Goal: Information Seeking & Learning: Learn about a topic

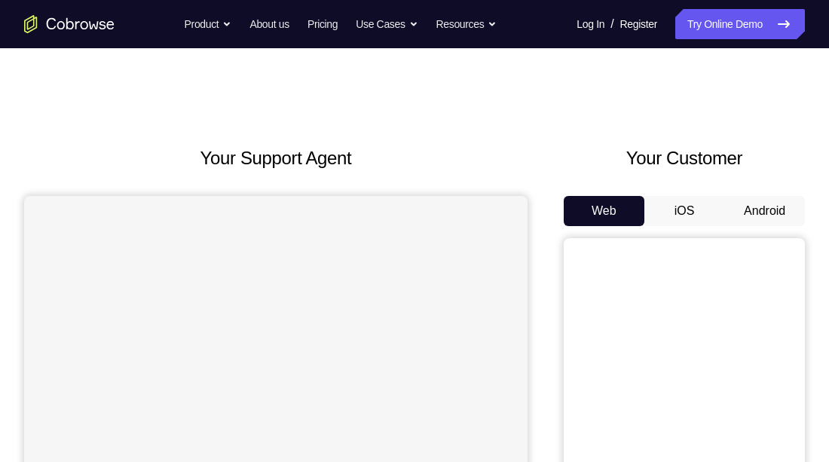
click at [780, 210] on button "Android" at bounding box center [764, 211] width 81 height 30
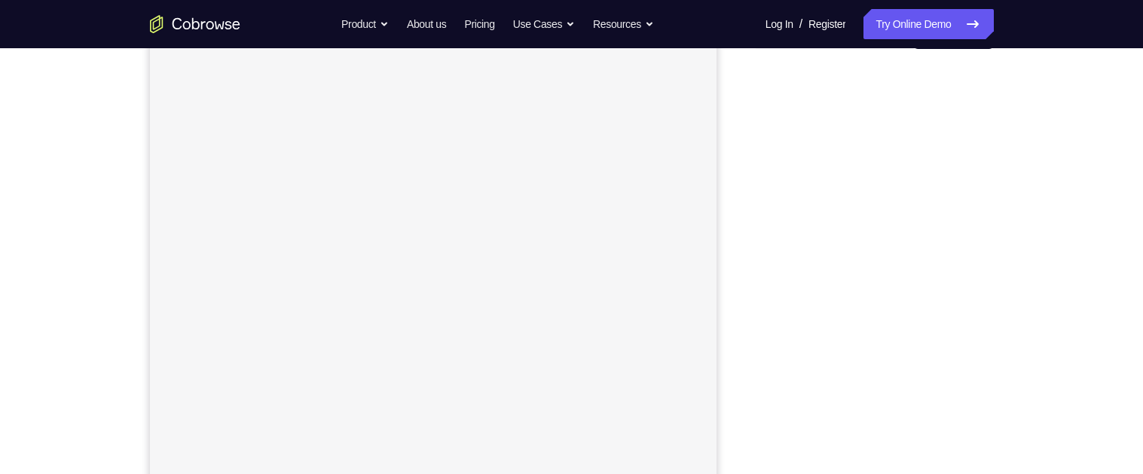
scroll to position [180, 0]
click at [828, 204] on div "Your Support Agent Your Customer Web iOS Android Next Steps We’d be happy to gi…" at bounding box center [572, 365] width 965 height 994
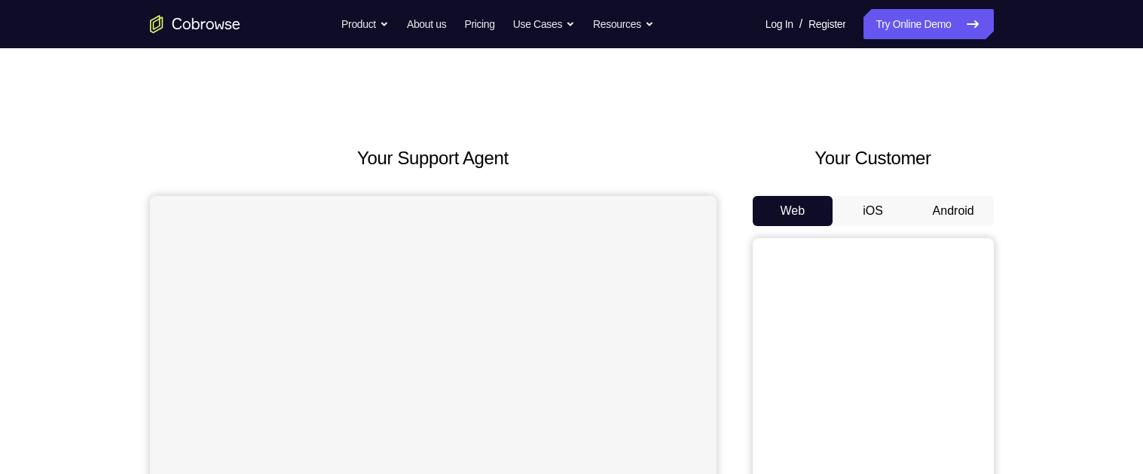
click at [949, 210] on button "Android" at bounding box center [954, 211] width 81 height 30
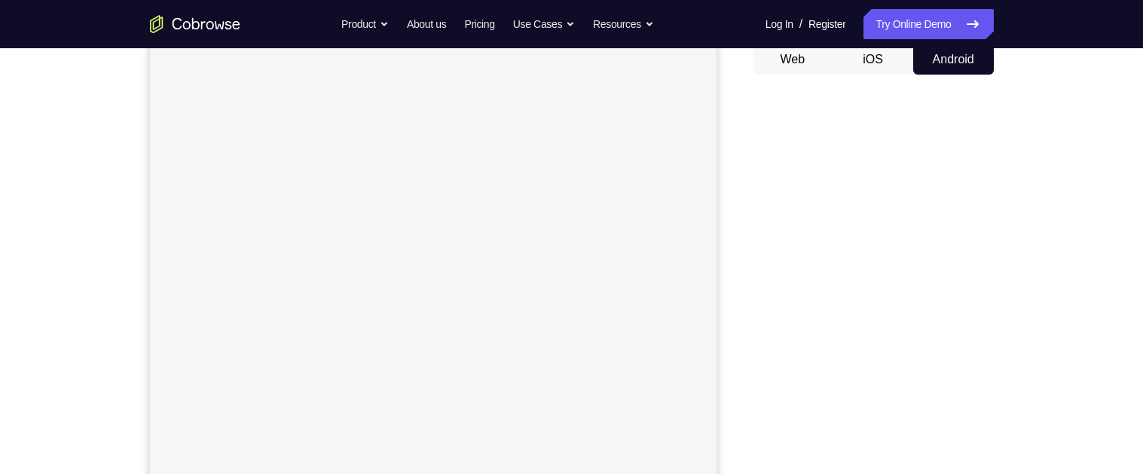
scroll to position [190, 0]
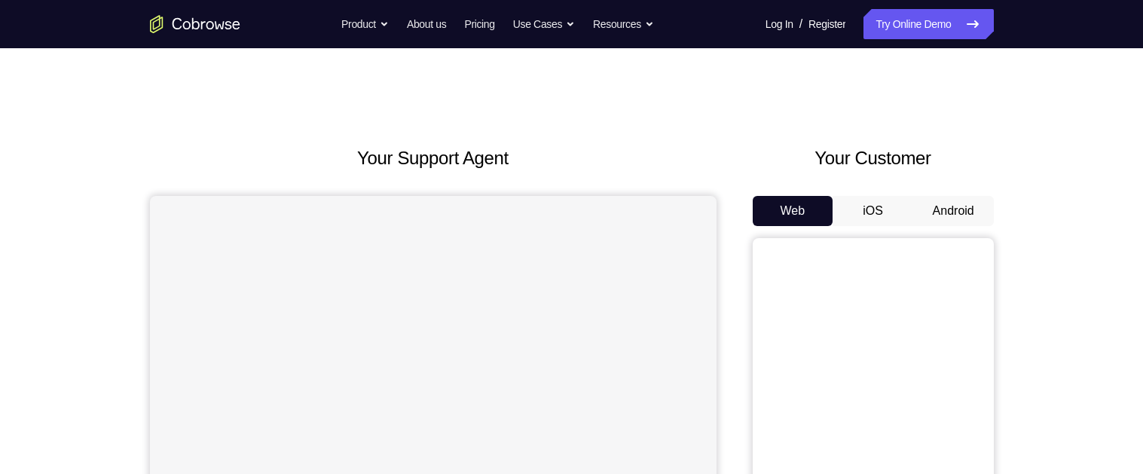
click at [955, 216] on button "Android" at bounding box center [954, 211] width 81 height 30
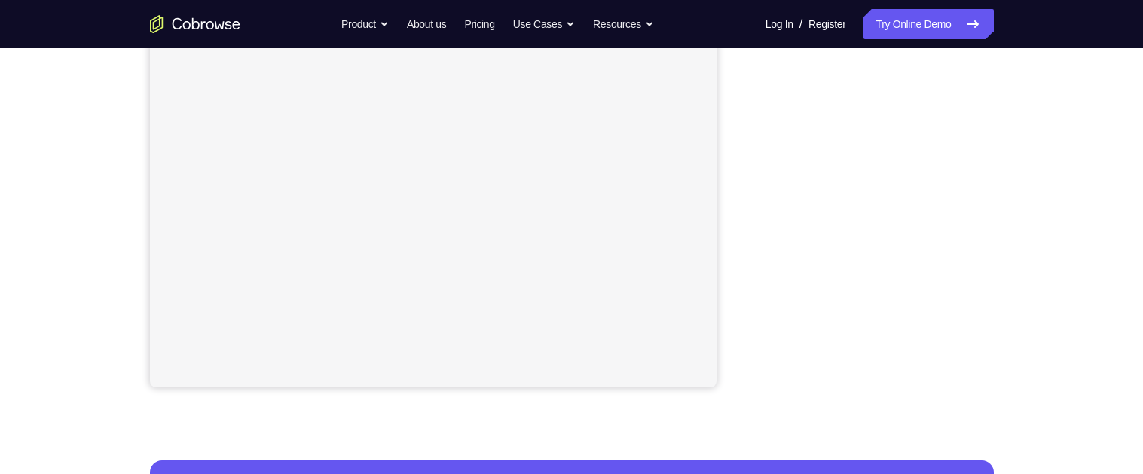
scroll to position [372, 0]
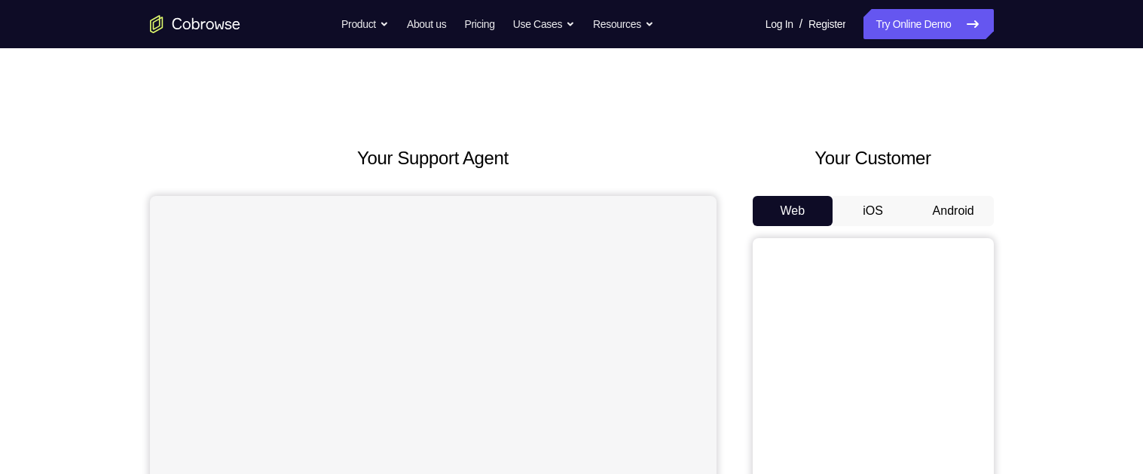
click at [978, 212] on button "Android" at bounding box center [954, 211] width 81 height 30
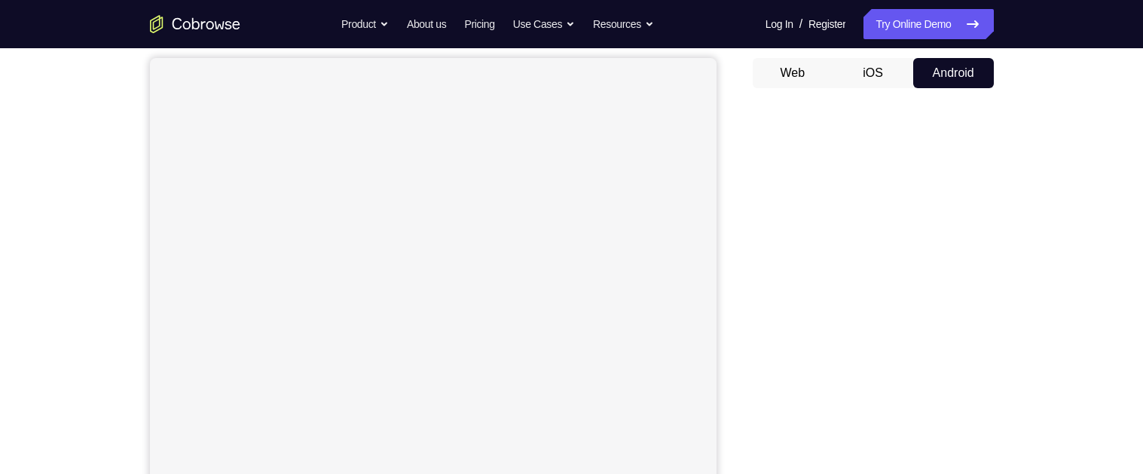
scroll to position [137, 0]
click at [1092, 309] on div "Your Support Agent Your Customer Web iOS Android Next Steps We’d be happy to gi…" at bounding box center [571, 408] width 1143 height 994
click at [1092, 299] on div "Your Support Agent Your Customer Web iOS Android Next Steps We’d be happy to gi…" at bounding box center [571, 344] width 1143 height 994
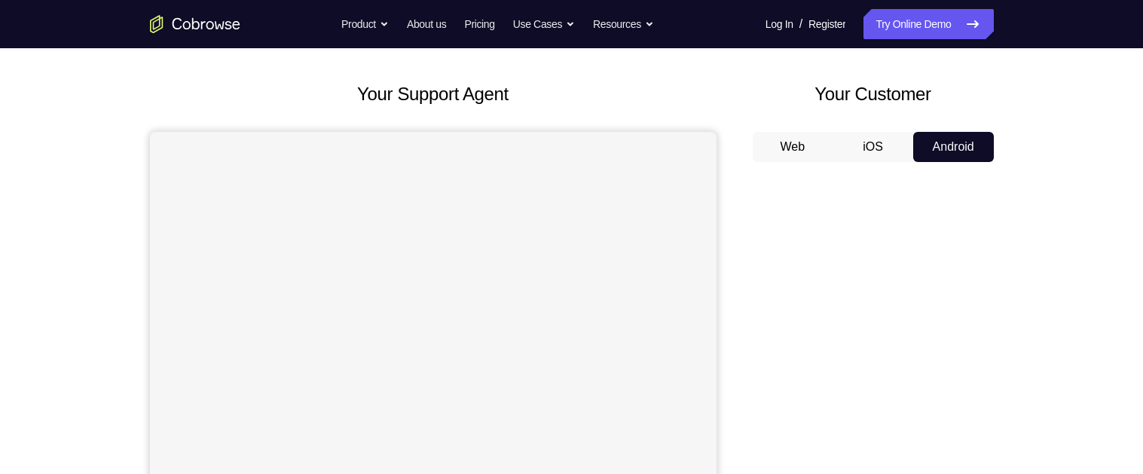
scroll to position [63, 0]
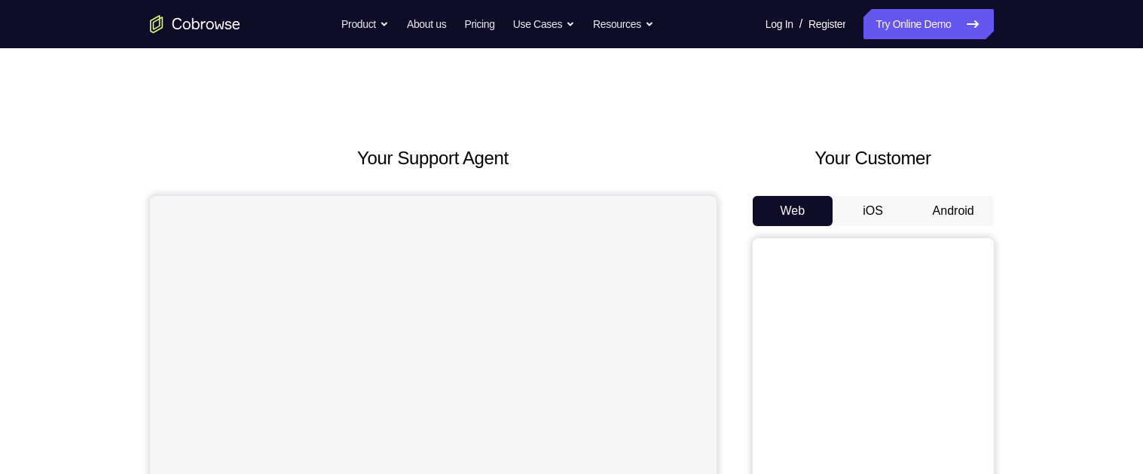
click at [960, 204] on button "Android" at bounding box center [954, 211] width 81 height 30
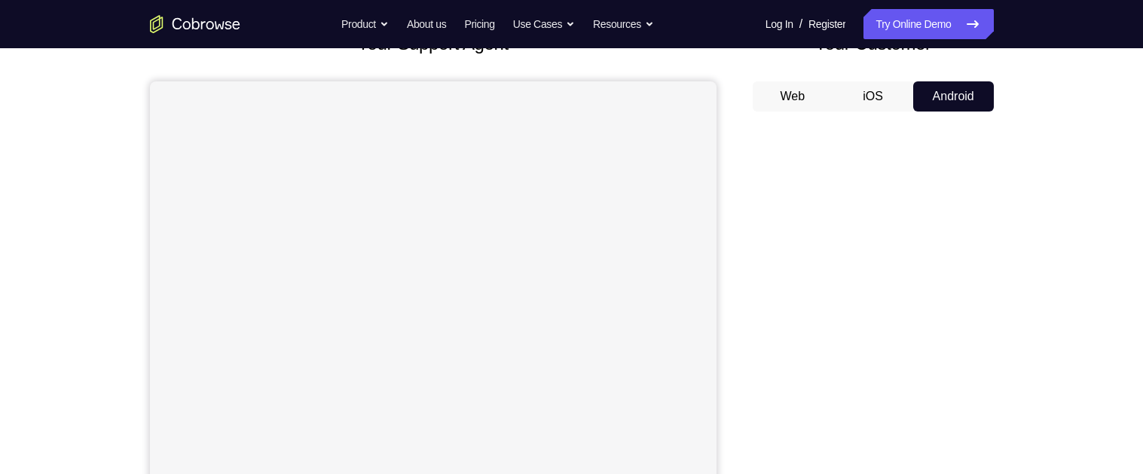
scroll to position [115, 0]
click at [1024, 240] on div "Your Support Agent Your Customer Web iOS Android Next Steps We’d be happy to gi…" at bounding box center [572, 430] width 965 height 994
click at [1017, 243] on div "Your Support Agent Your Customer Web iOS Android Next Steps We’d be happy to gi…" at bounding box center [572, 430] width 965 height 994
click at [880, 92] on button "iOS" at bounding box center [873, 96] width 81 height 30
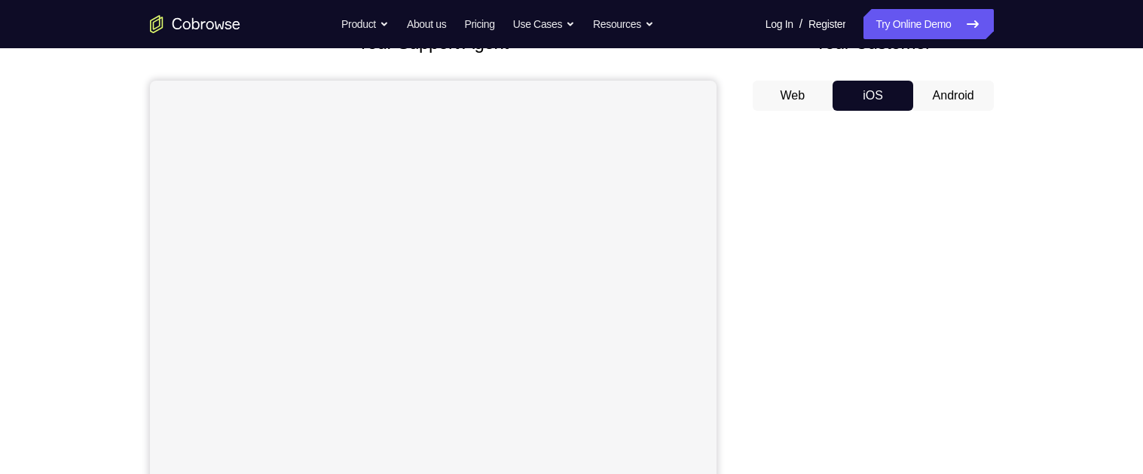
click at [938, 92] on button "Android" at bounding box center [954, 96] width 81 height 30
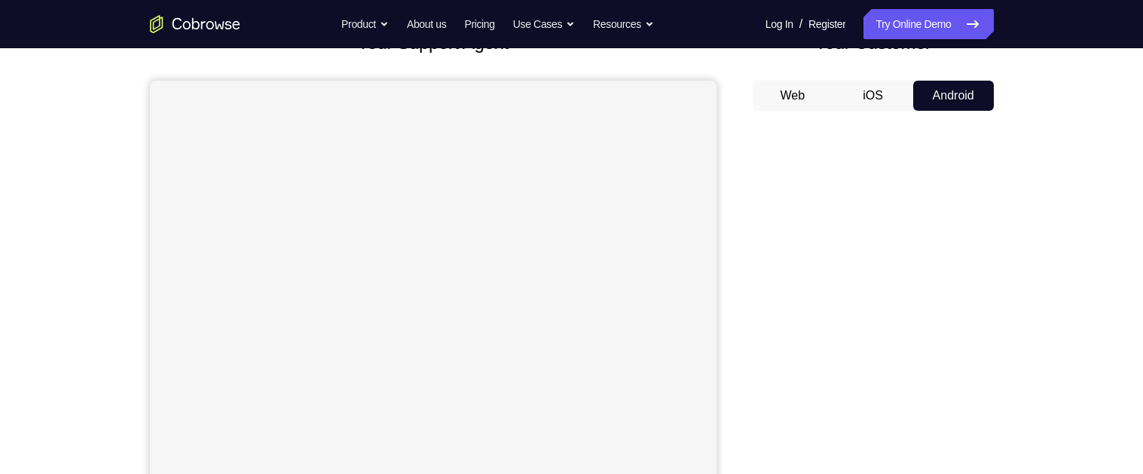
click at [877, 87] on button "iOS" at bounding box center [873, 96] width 81 height 30
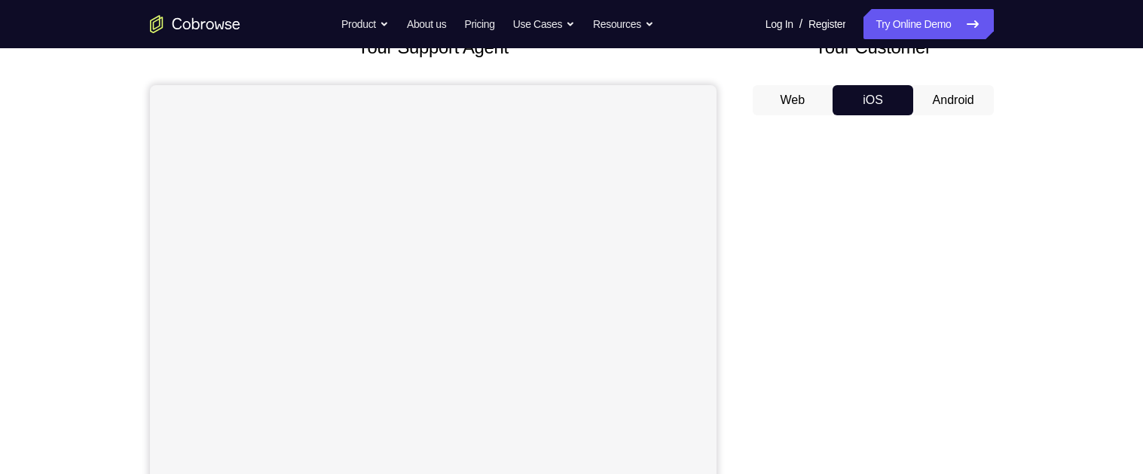
scroll to position [96, 0]
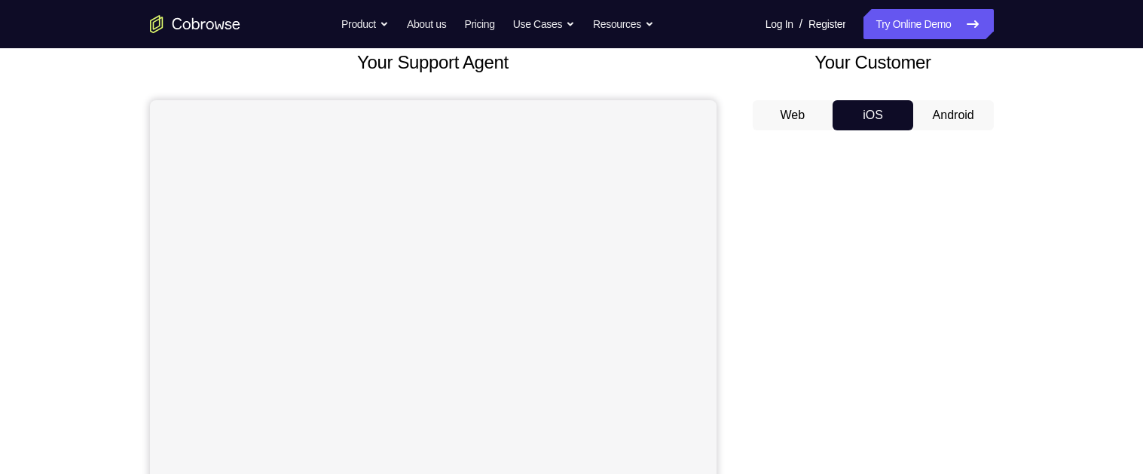
click at [962, 118] on button "Android" at bounding box center [954, 115] width 81 height 30
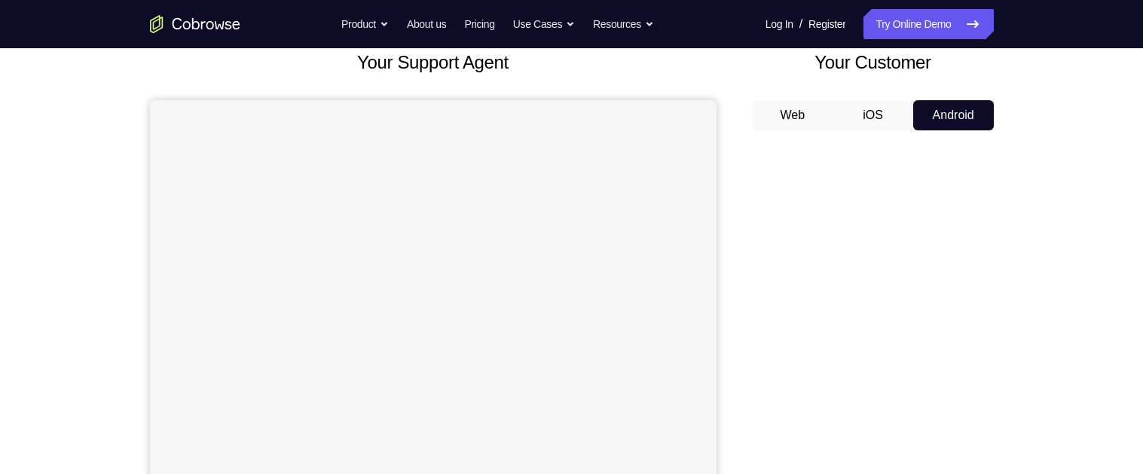
click at [879, 121] on button "iOS" at bounding box center [873, 115] width 81 height 30
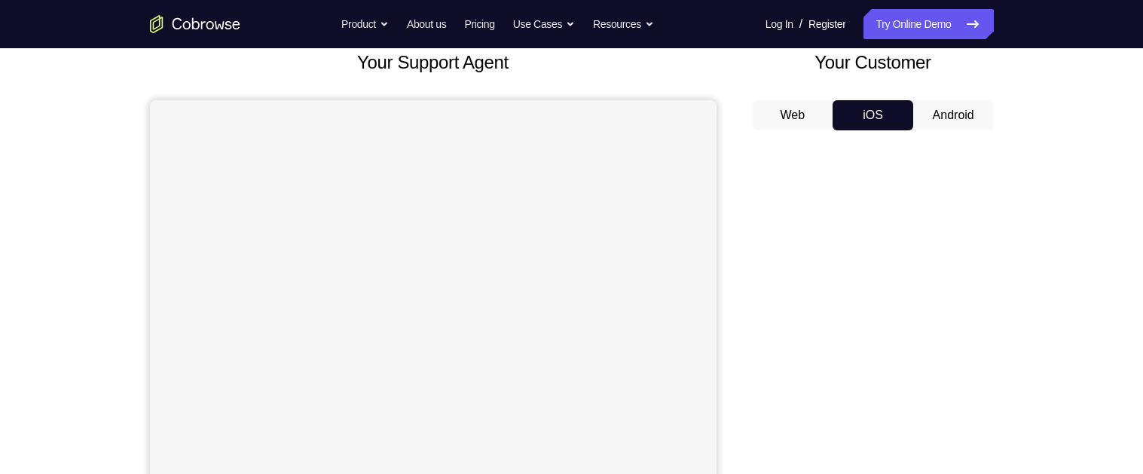
click at [959, 108] on button "Android" at bounding box center [954, 115] width 81 height 30
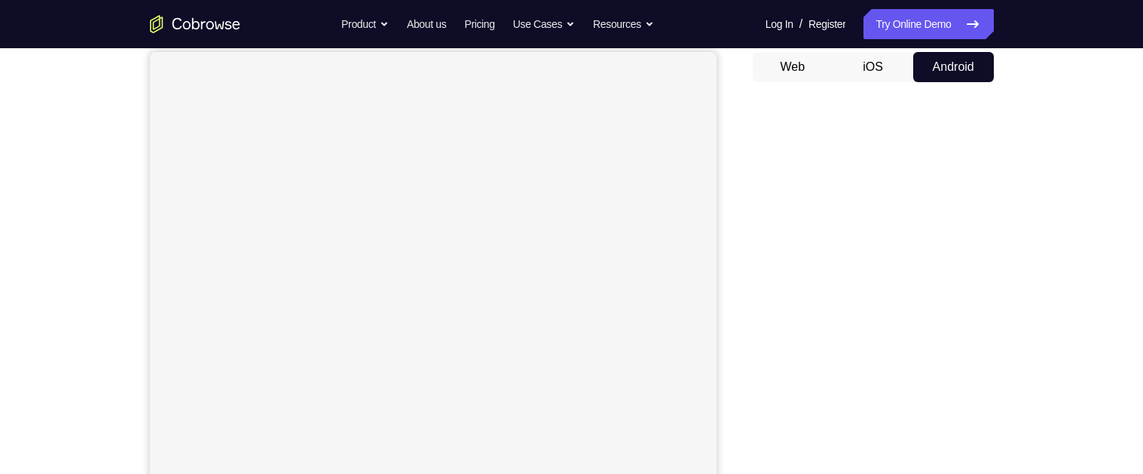
scroll to position [139, 0]
click at [882, 59] on button "iOS" at bounding box center [873, 72] width 81 height 30
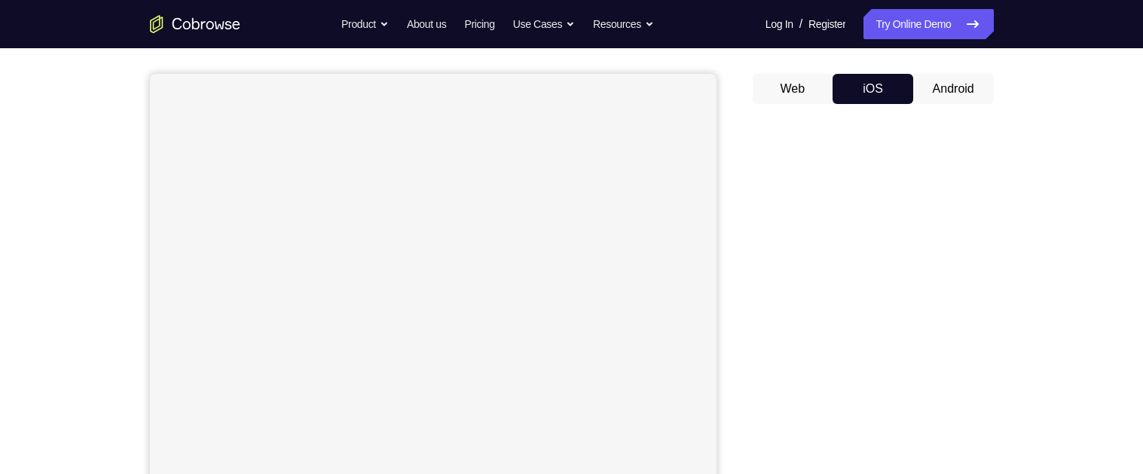
scroll to position [118, 0]
click at [965, 92] on button "Android" at bounding box center [954, 93] width 81 height 30
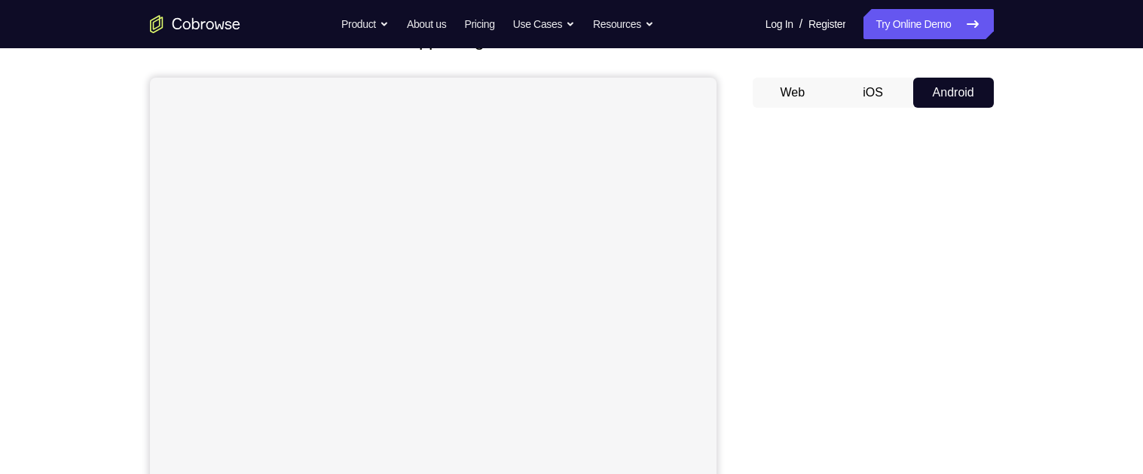
click at [874, 83] on button "iOS" at bounding box center [873, 93] width 81 height 30
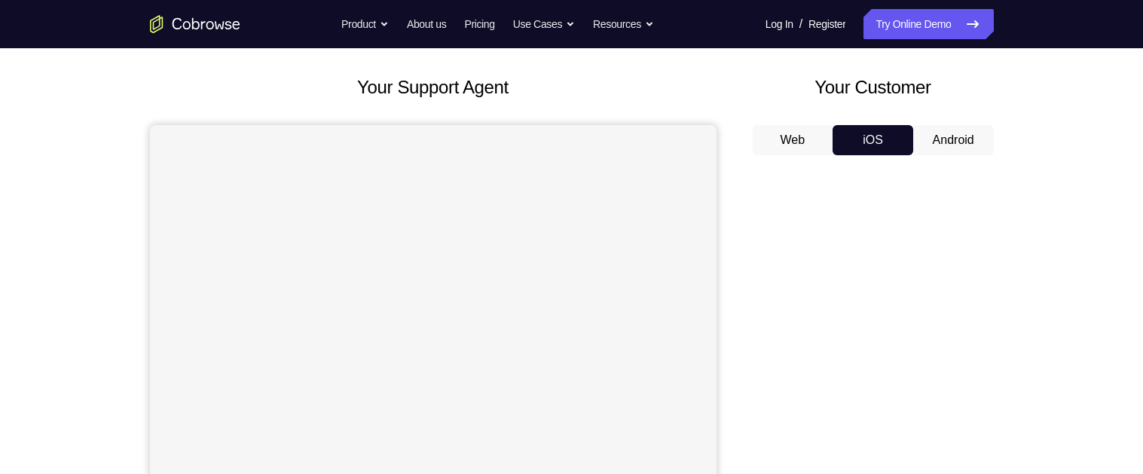
click at [969, 135] on button "Android" at bounding box center [954, 140] width 81 height 30
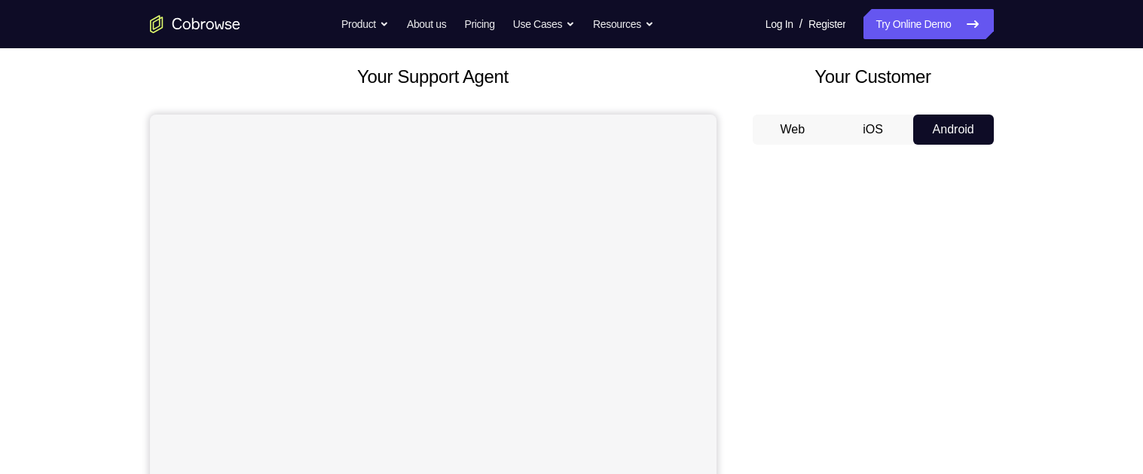
scroll to position [85, 0]
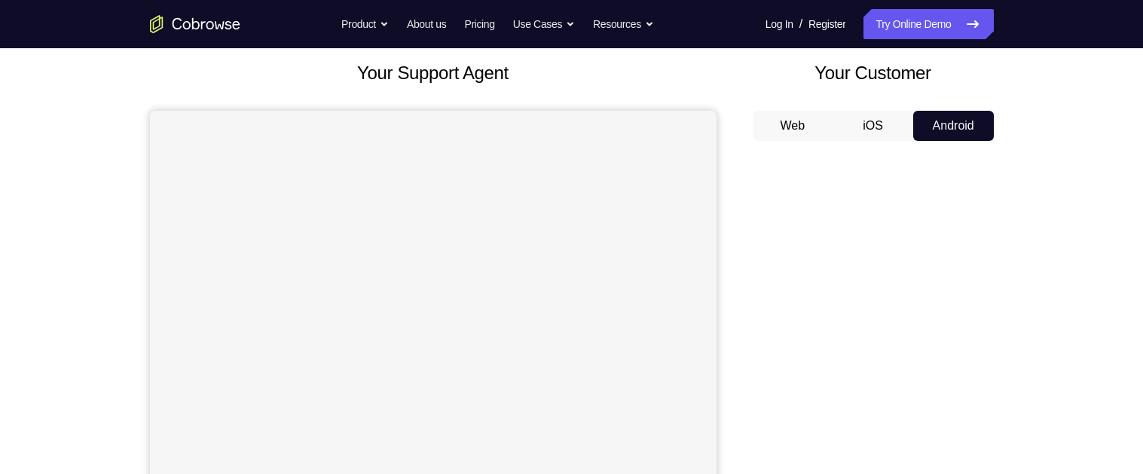
click at [875, 128] on button "iOS" at bounding box center [873, 126] width 81 height 30
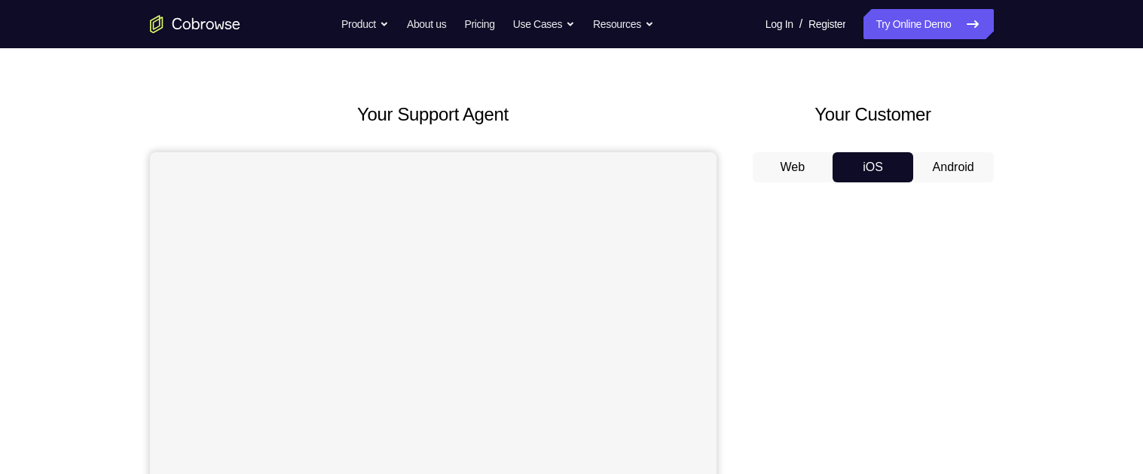
scroll to position [0, 0]
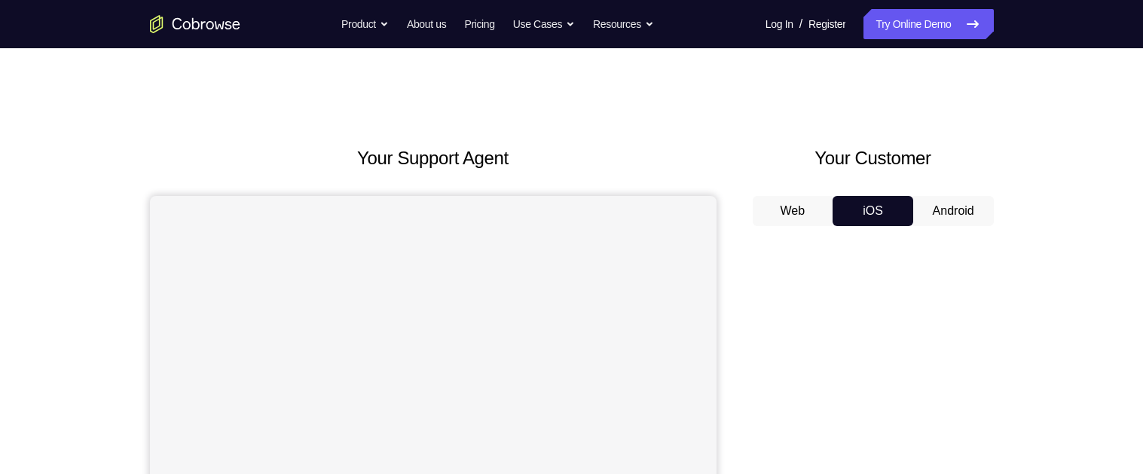
click at [963, 197] on button "Android" at bounding box center [954, 211] width 81 height 30
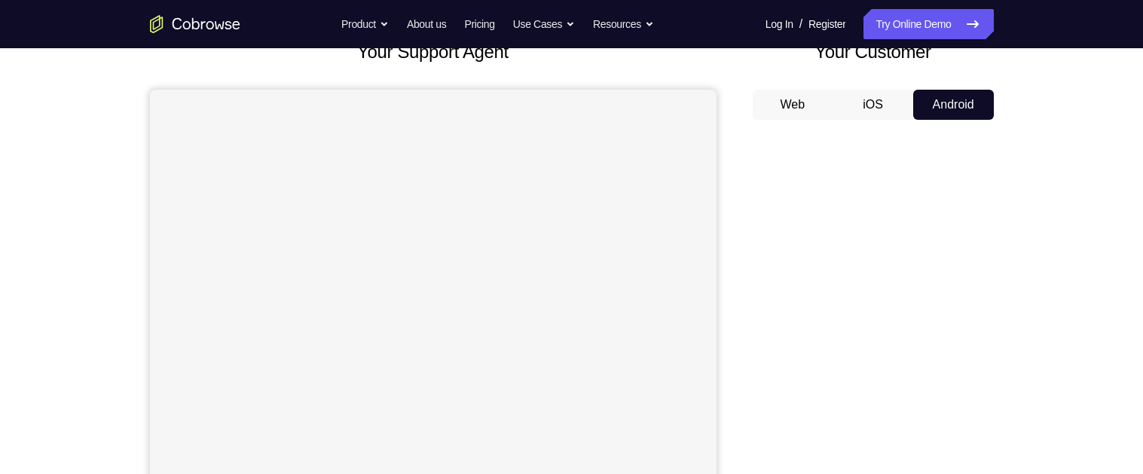
scroll to position [112, 0]
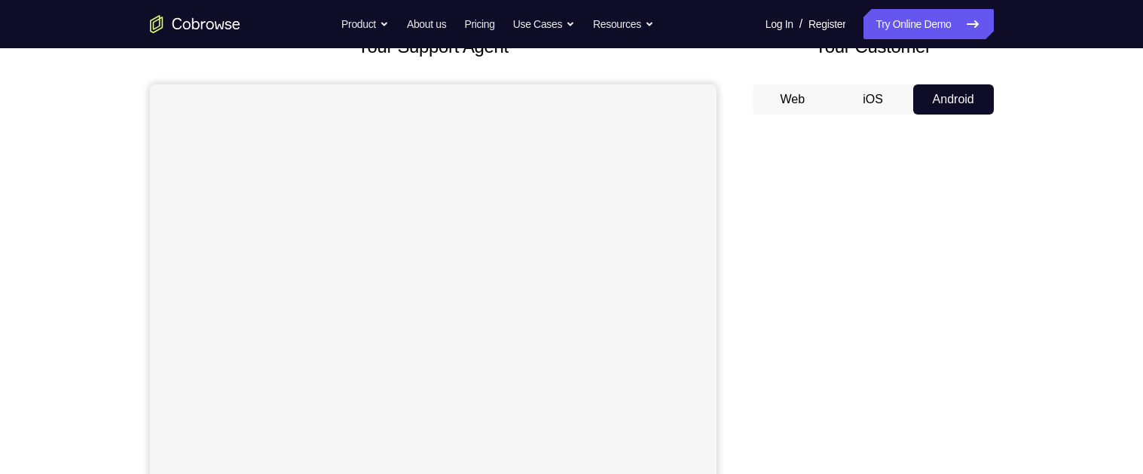
click at [873, 127] on div at bounding box center [873, 359] width 241 height 464
click at [874, 103] on button "iOS" at bounding box center [873, 99] width 81 height 30
click at [947, 90] on button "Android" at bounding box center [954, 99] width 81 height 30
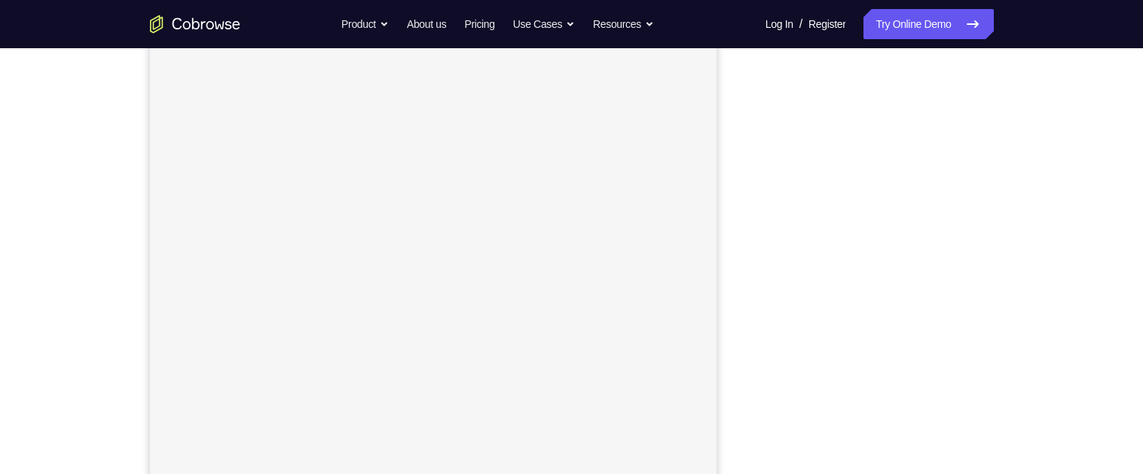
scroll to position [221, 0]
click at [1009, 209] on div "Your Support Agent Your Customer Web iOS Android Next Steps We’d be happy to gi…" at bounding box center [572, 324] width 965 height 994
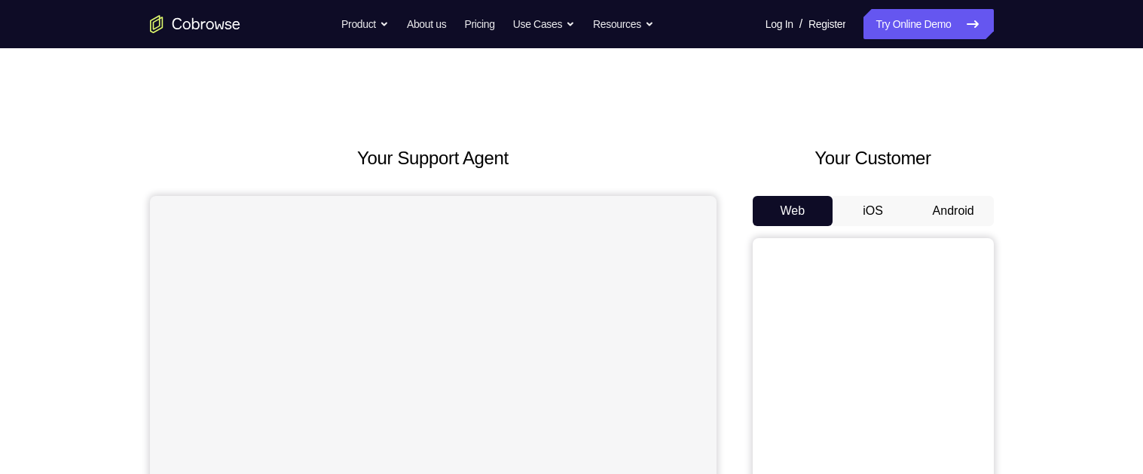
click at [952, 216] on button "Android" at bounding box center [954, 211] width 81 height 30
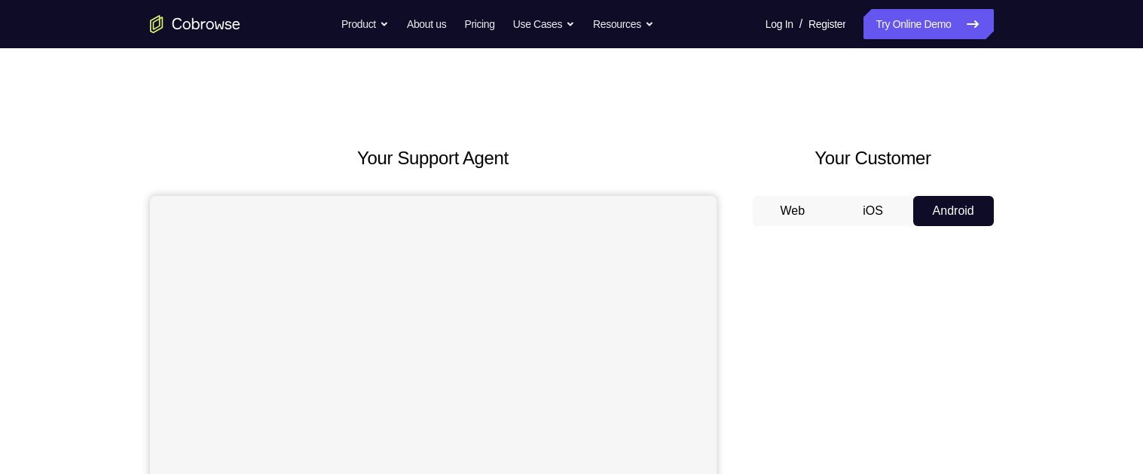
click at [876, 205] on button "iOS" at bounding box center [873, 211] width 81 height 30
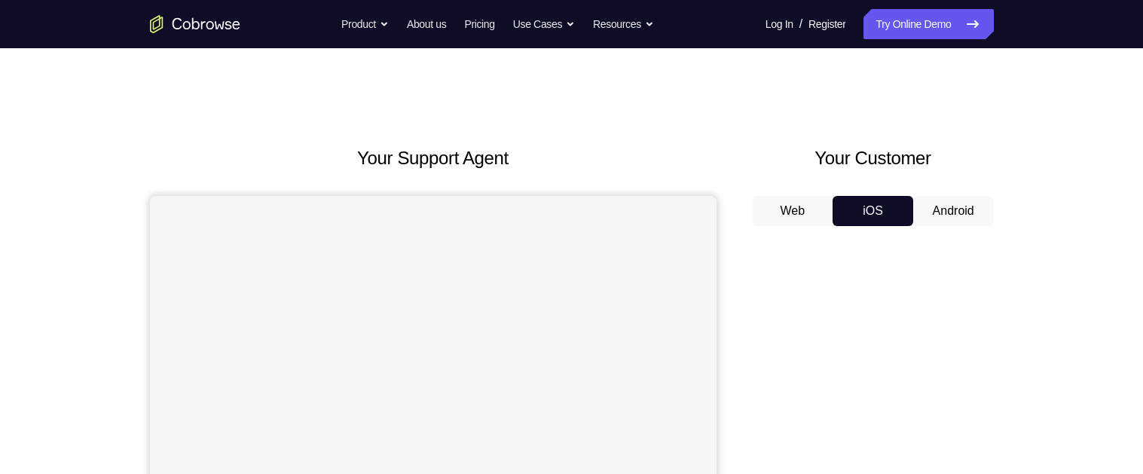
click at [935, 216] on button "Android" at bounding box center [954, 211] width 81 height 30
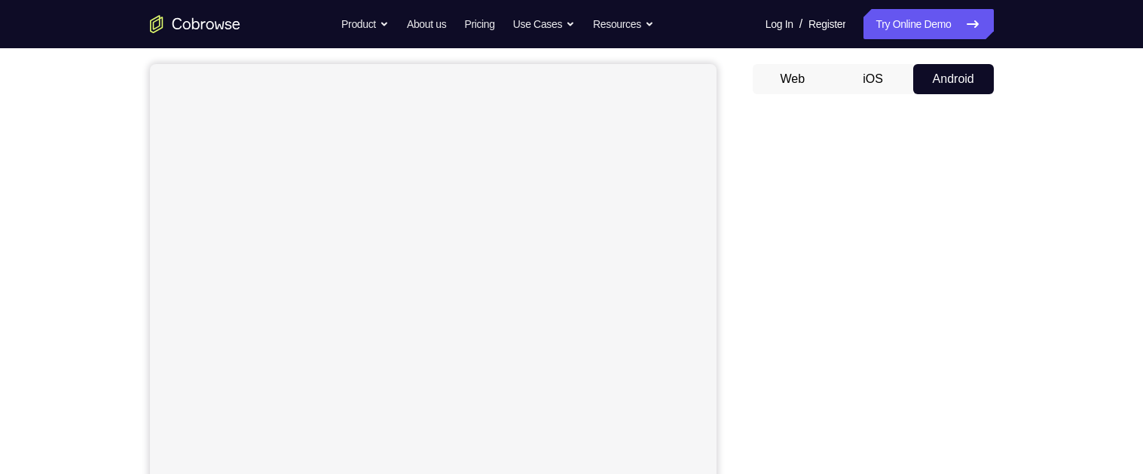
scroll to position [159, 0]
click at [1073, 285] on div "Your Support Agent Your Customer Web iOS Android Next Steps We’d be happy to gi…" at bounding box center [571, 312] width 1143 height 994
click at [1002, 354] on div "Your Support Agent Your Customer Web iOS Android Next Steps We’d be happy to gi…" at bounding box center [572, 312] width 965 height 994
